Goal: Information Seeking & Learning: Learn about a topic

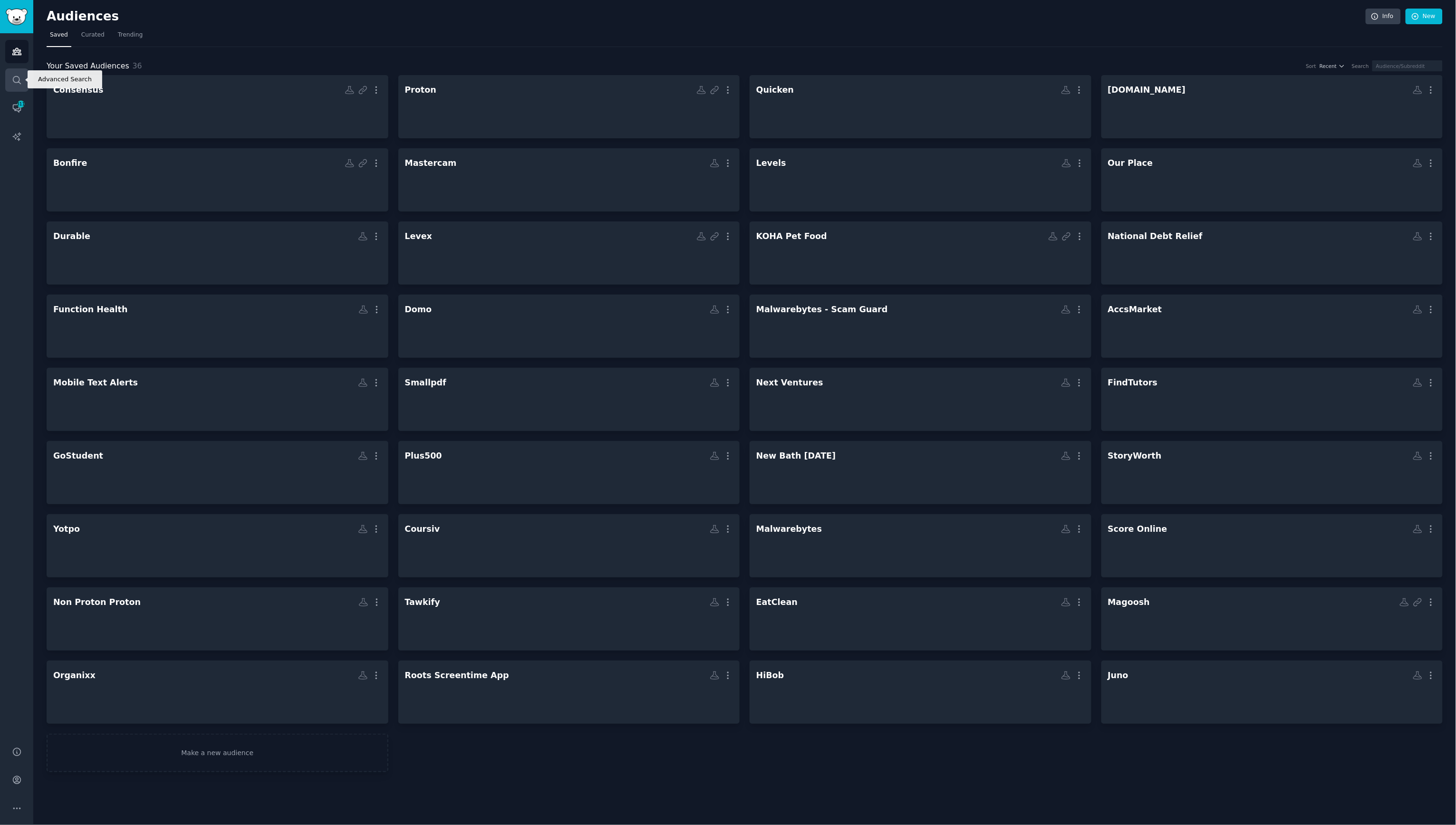
click at [15, 86] on link "Search" at bounding box center [17, 80] width 23 height 23
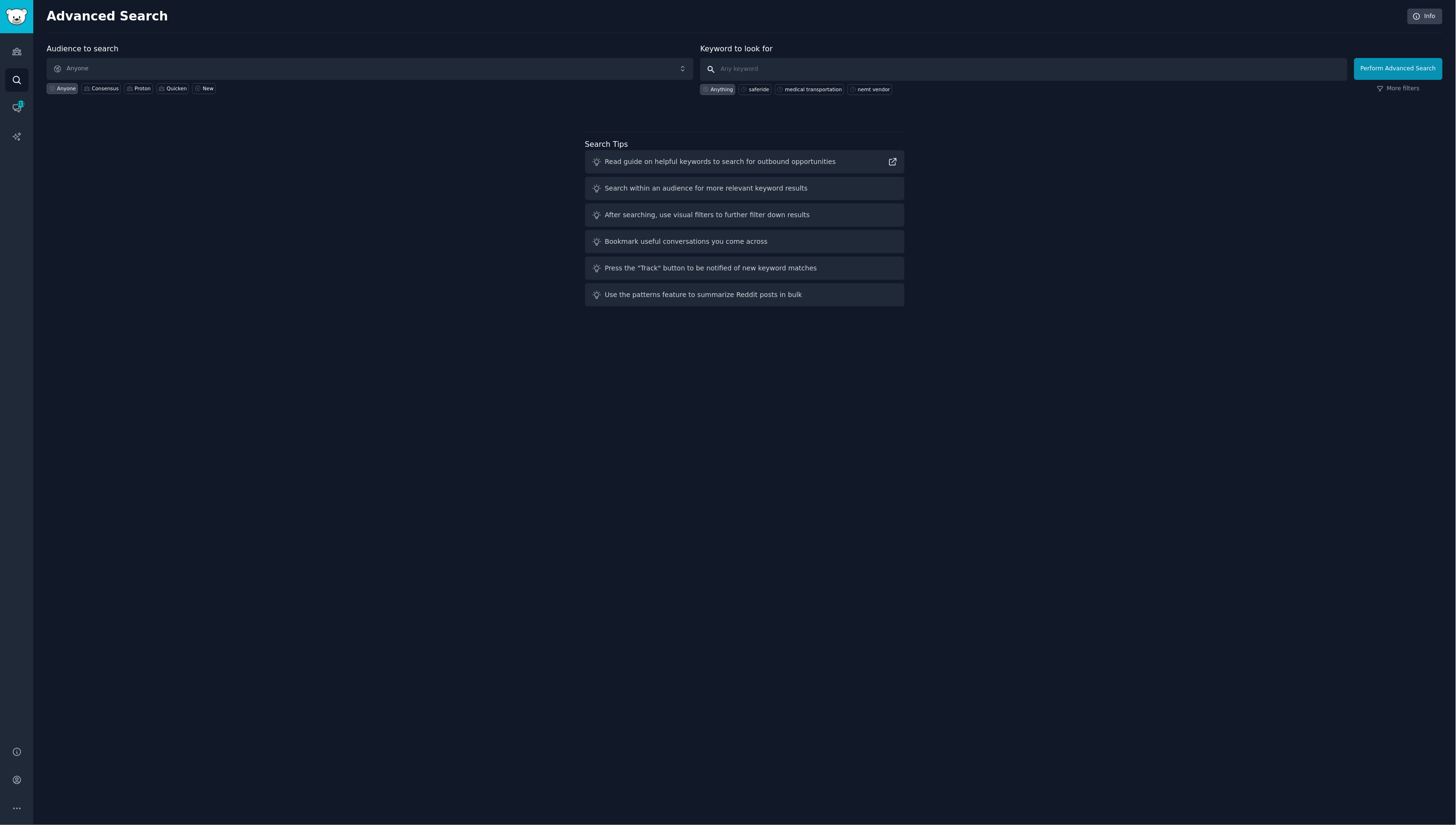
click at [804, 72] on input "text" at bounding box center [1023, 69] width 647 height 23
type input "[PERSON_NAME]"
click at [1433, 67] on button "Perform Advanced Search" at bounding box center [1398, 69] width 89 height 22
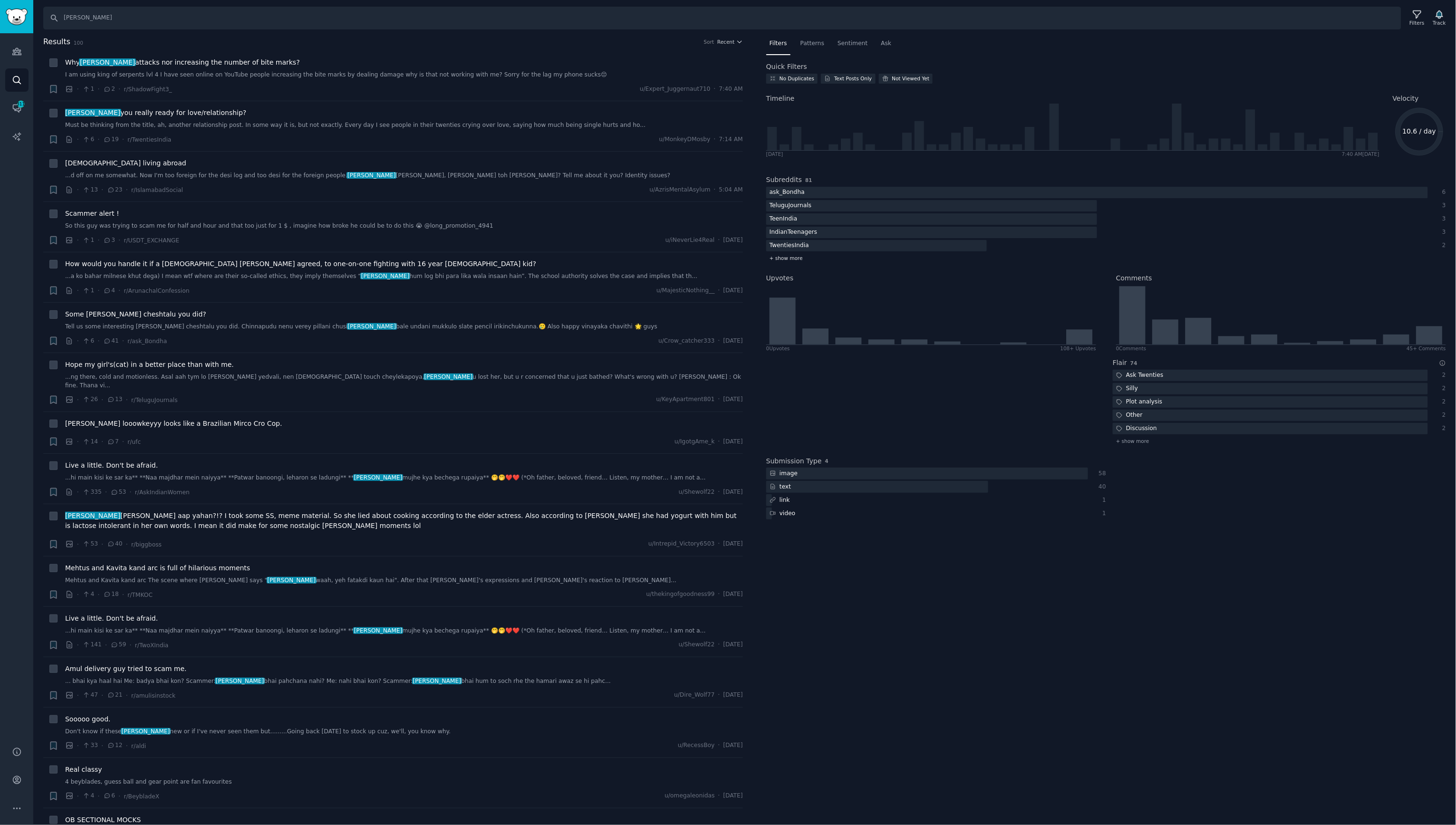
click at [800, 258] on span "+ show more" at bounding box center [786, 258] width 33 height 6
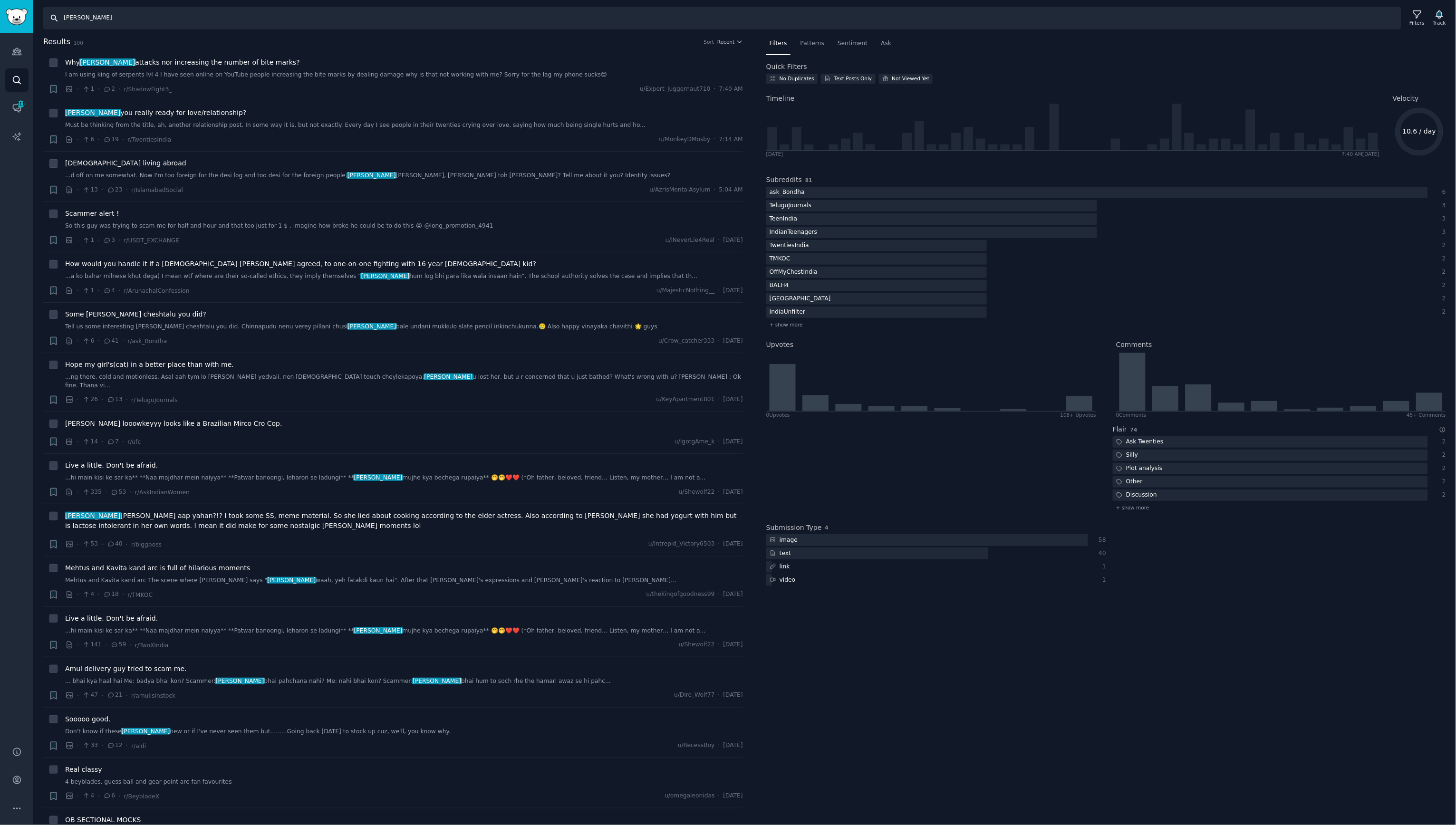
click at [216, 19] on input "[PERSON_NAME]" at bounding box center [722, 17] width 1358 height 23
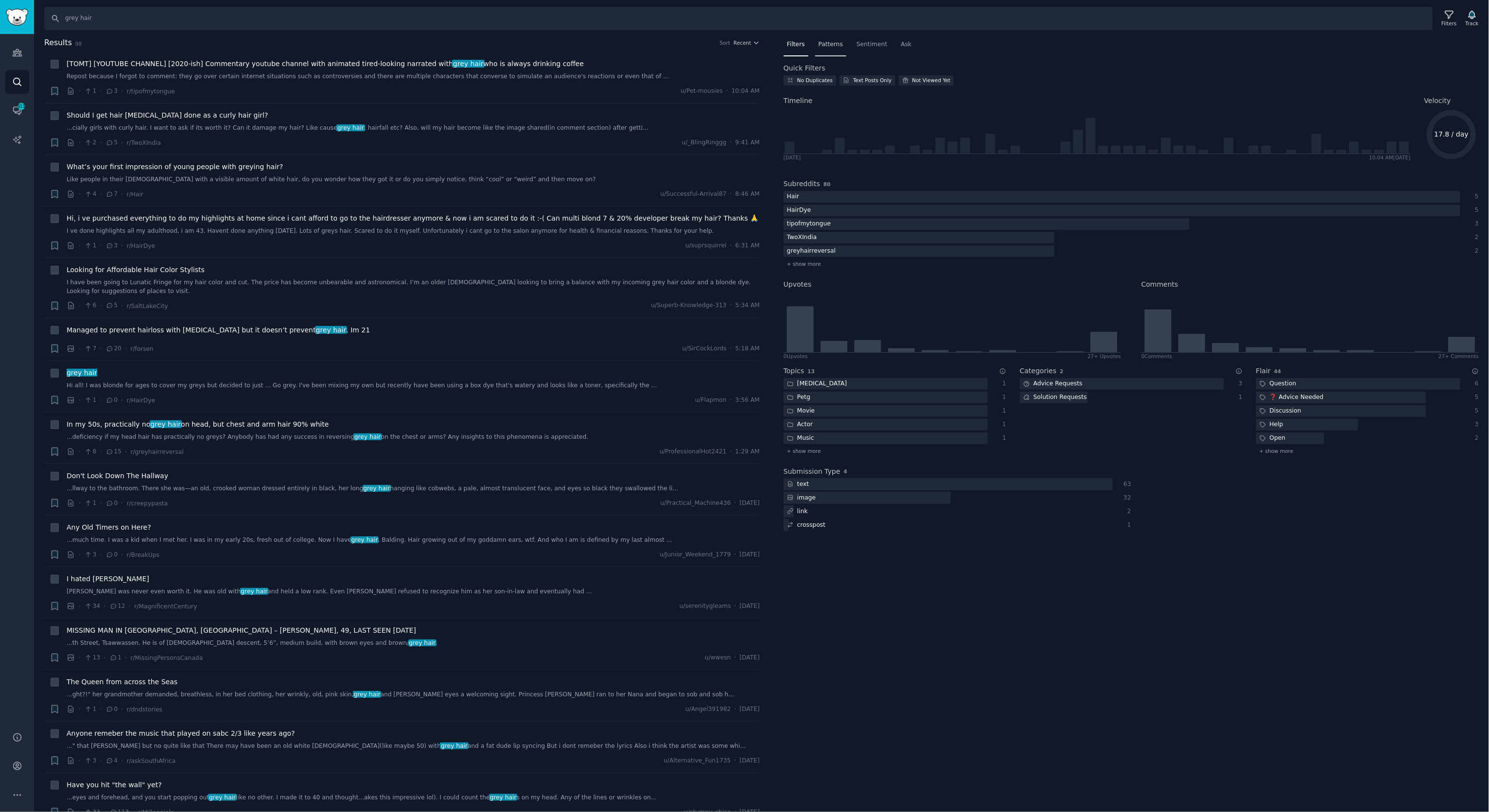
click at [825, 47] on span "Patterns" at bounding box center [831, 44] width 24 height 9
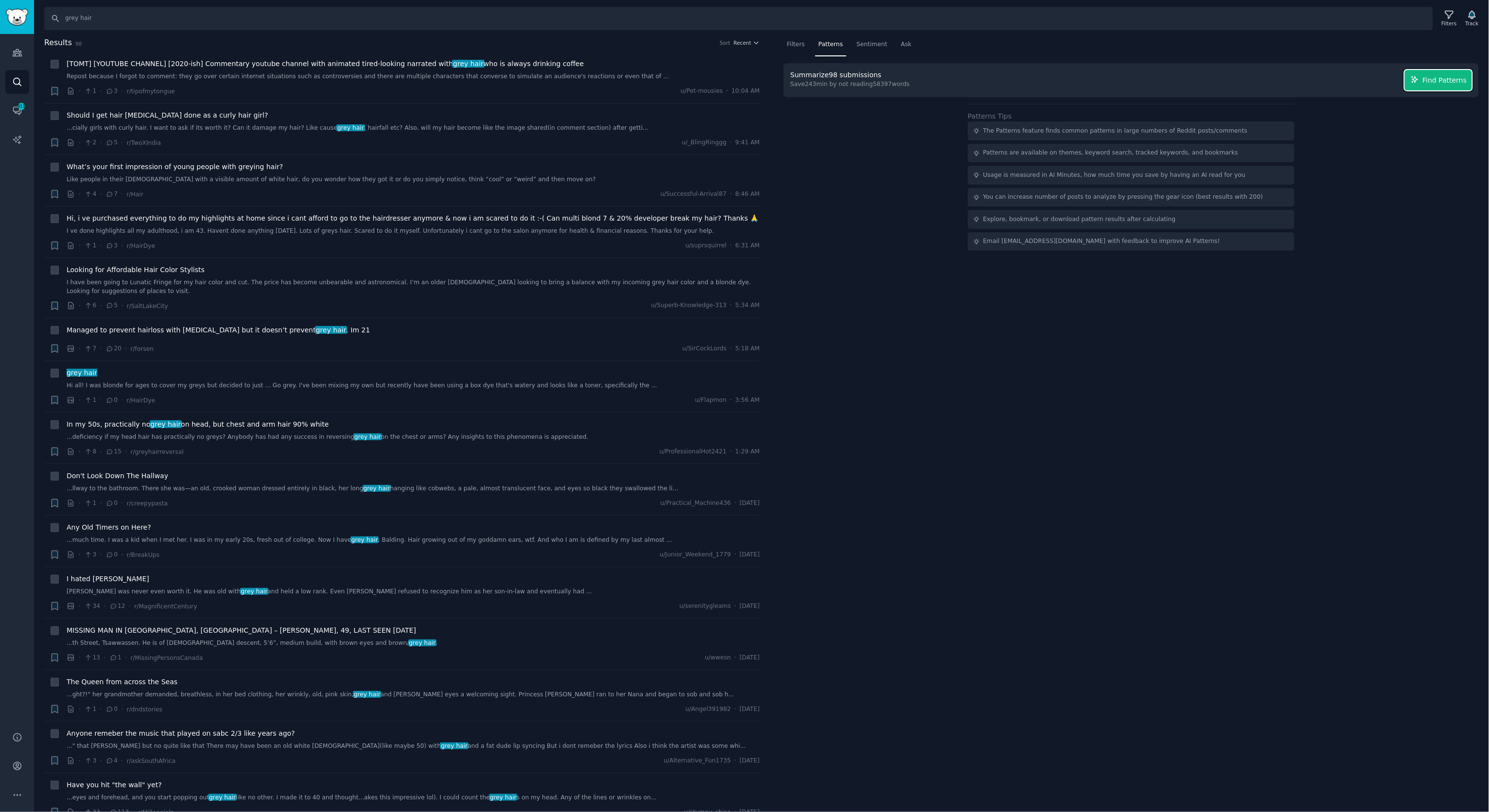
click at [1455, 83] on span "Find Patterns" at bounding box center [1445, 80] width 44 height 11
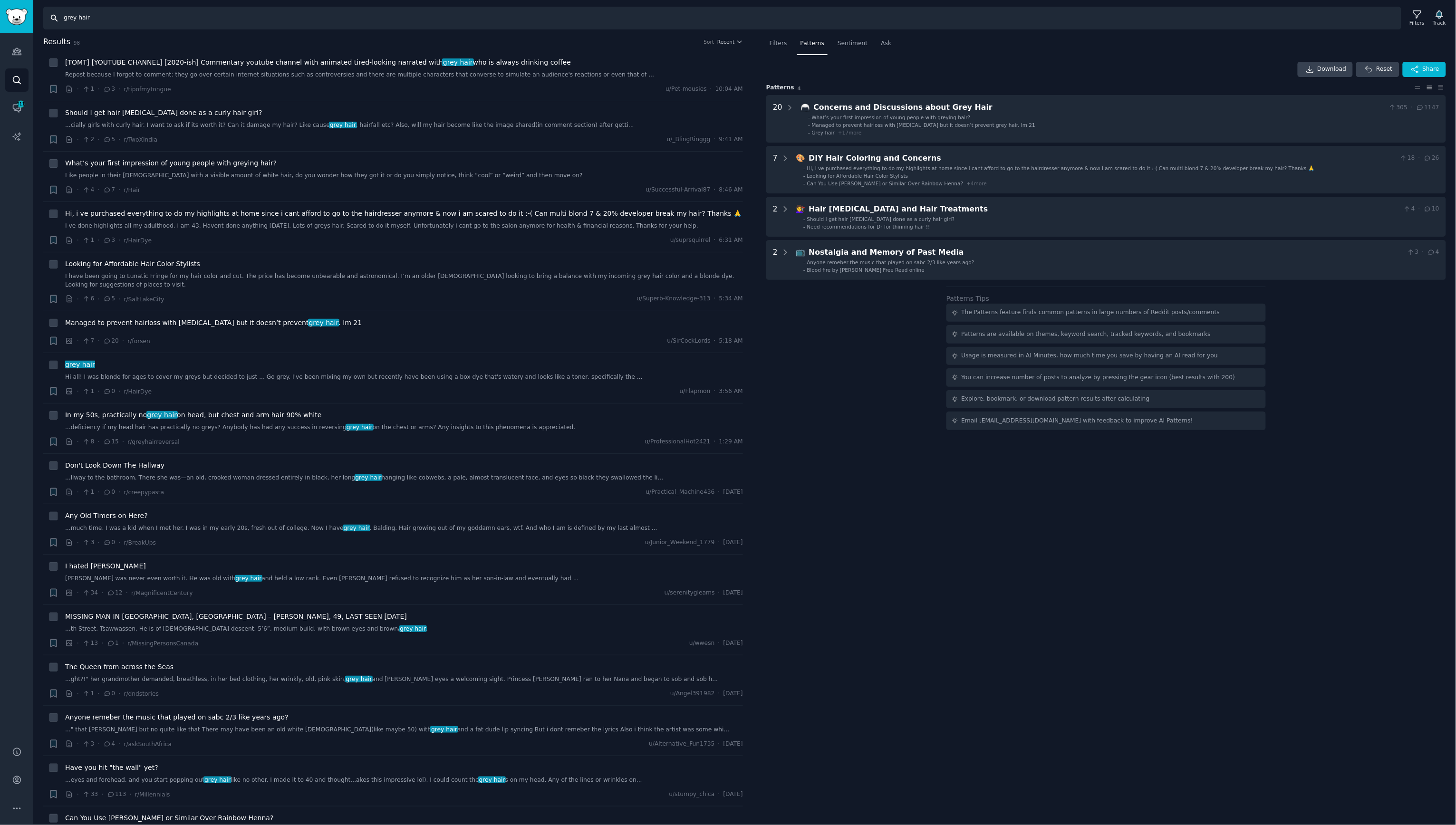
click at [377, 19] on input "grey hair" at bounding box center [722, 17] width 1358 height 23
type input "nutrafol"
